Goal: Find specific page/section: Find specific page/section

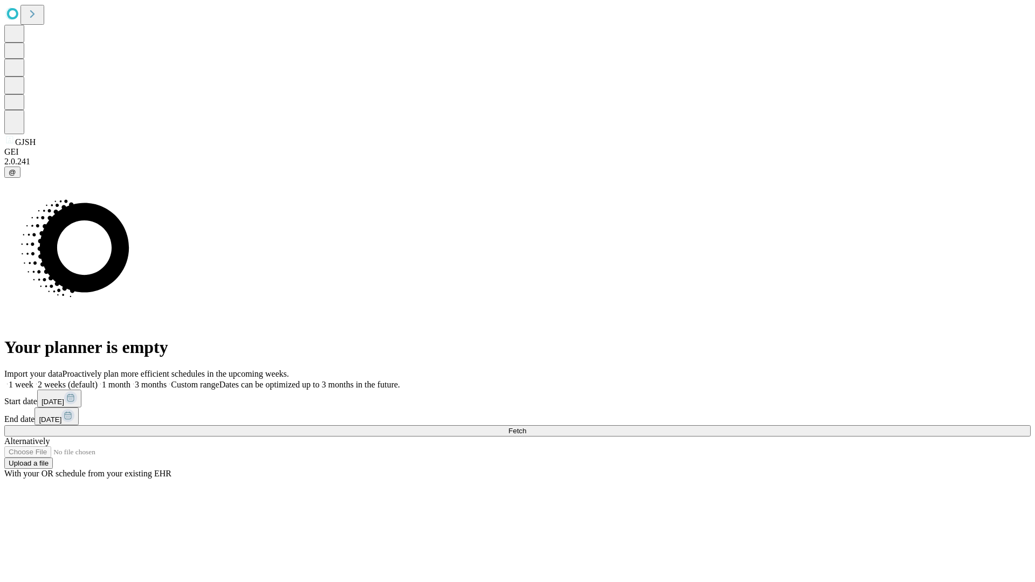
click at [526, 427] on span "Fetch" at bounding box center [517, 431] width 18 height 8
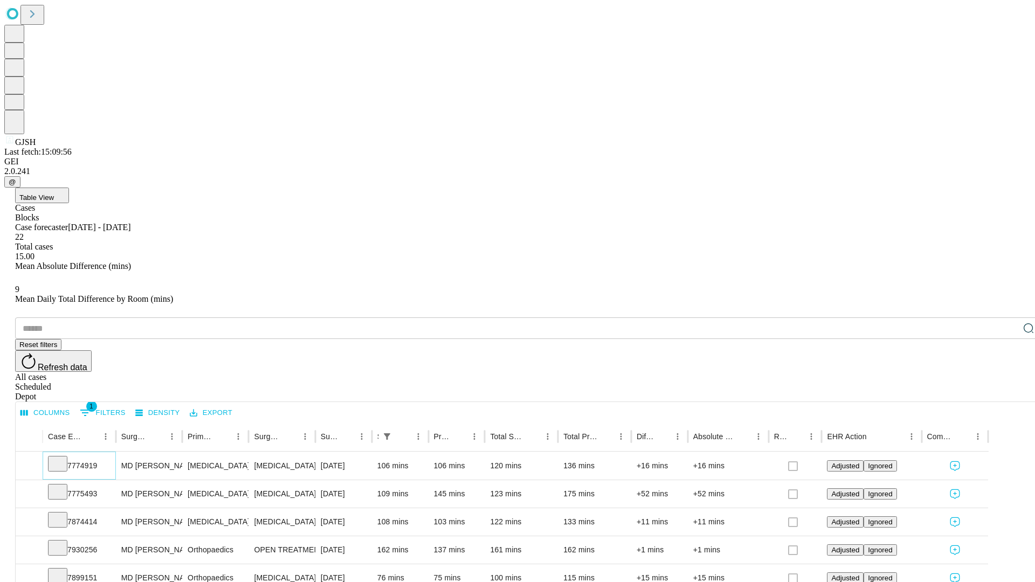
click at [63, 458] on icon at bounding box center [57, 463] width 11 height 11
